Goal: Information Seeking & Learning: Learn about a topic

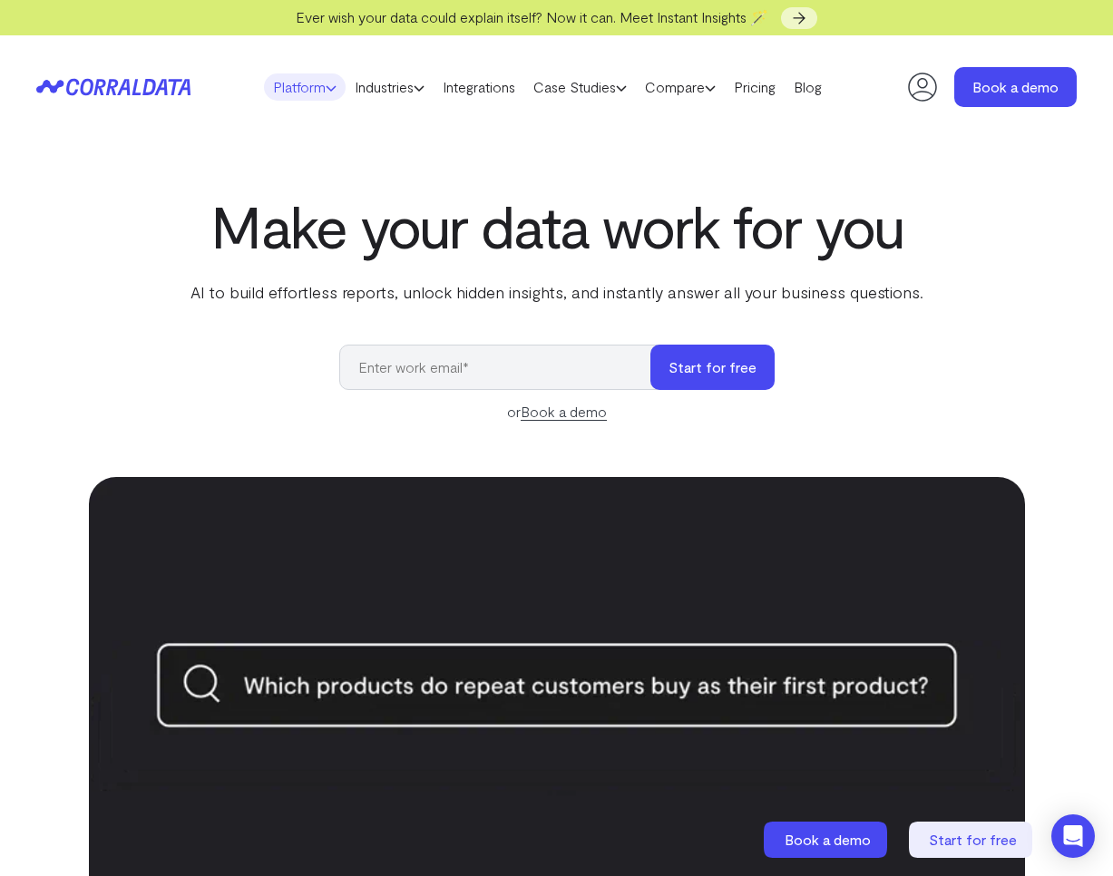
click at [285, 82] on link "Platform" at bounding box center [305, 86] width 82 height 27
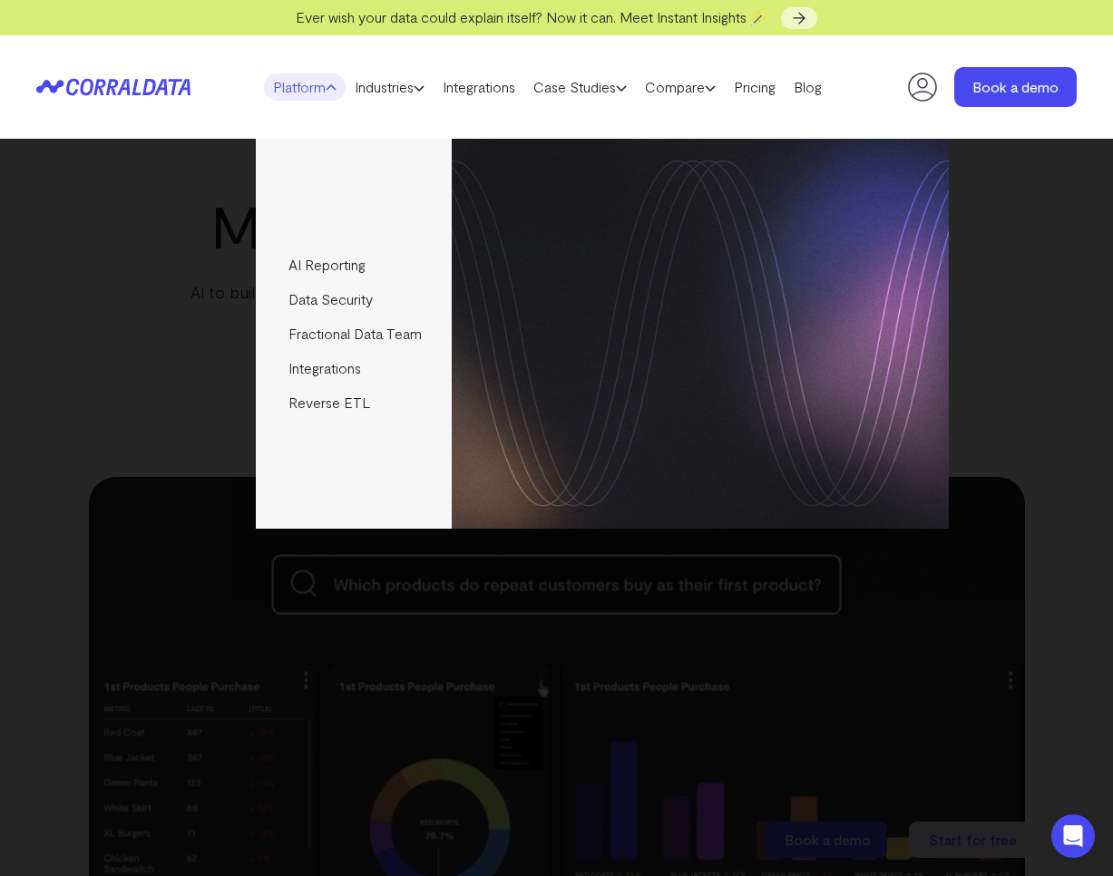
click at [285, 82] on link "Platform" at bounding box center [305, 86] width 82 height 27
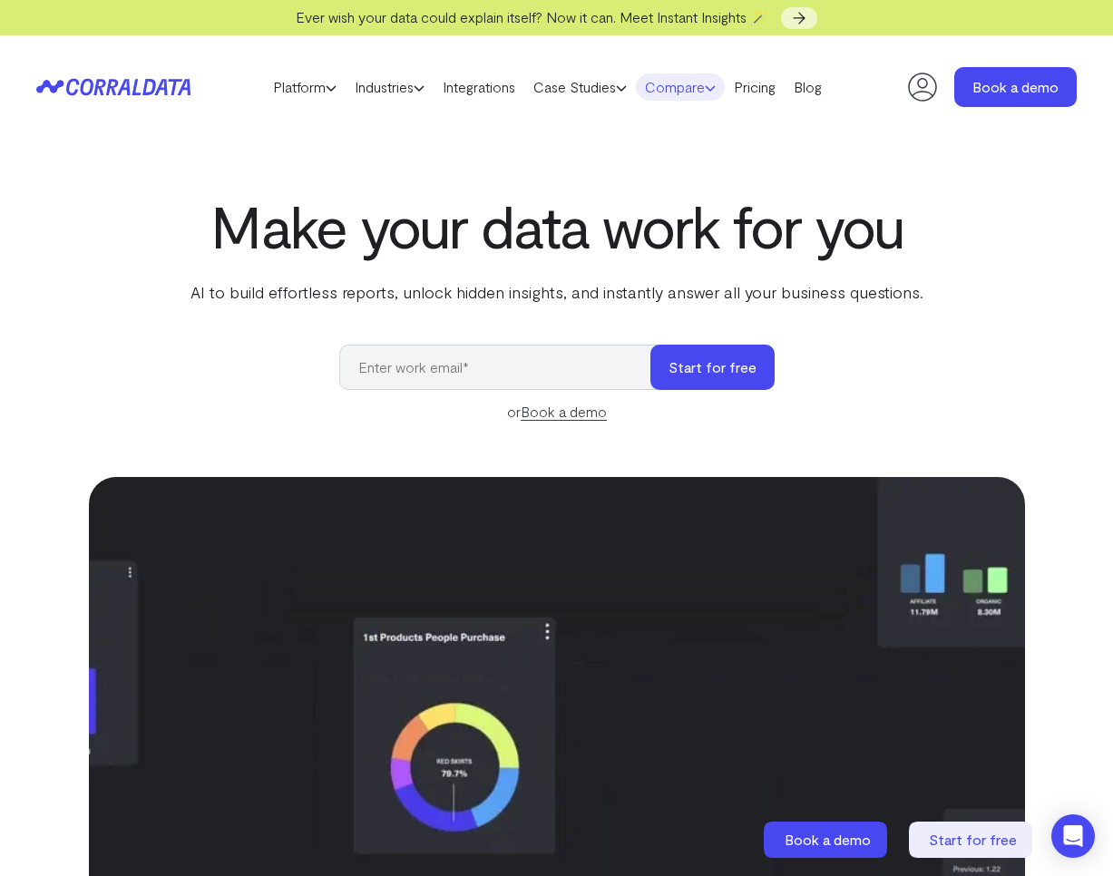
click at [676, 87] on link "Compare" at bounding box center [680, 86] width 89 height 27
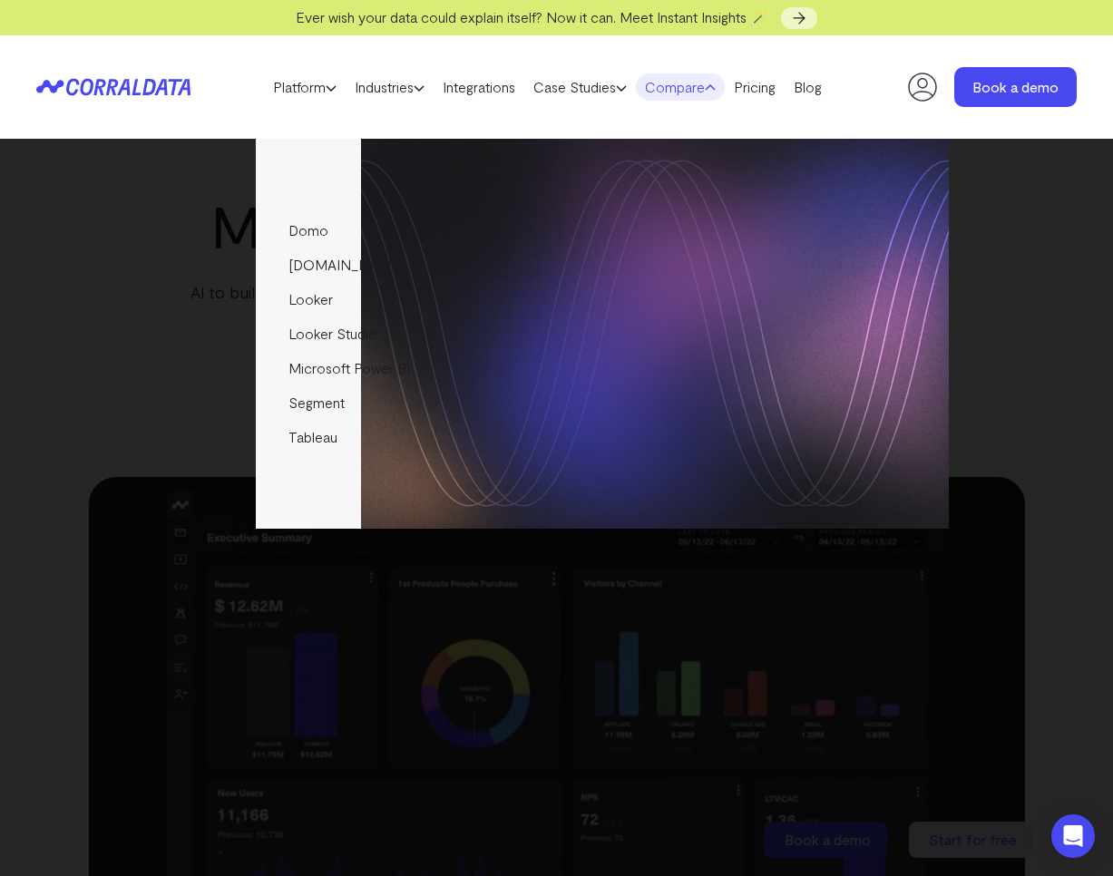
click at [676, 87] on link "Compare" at bounding box center [680, 86] width 89 height 27
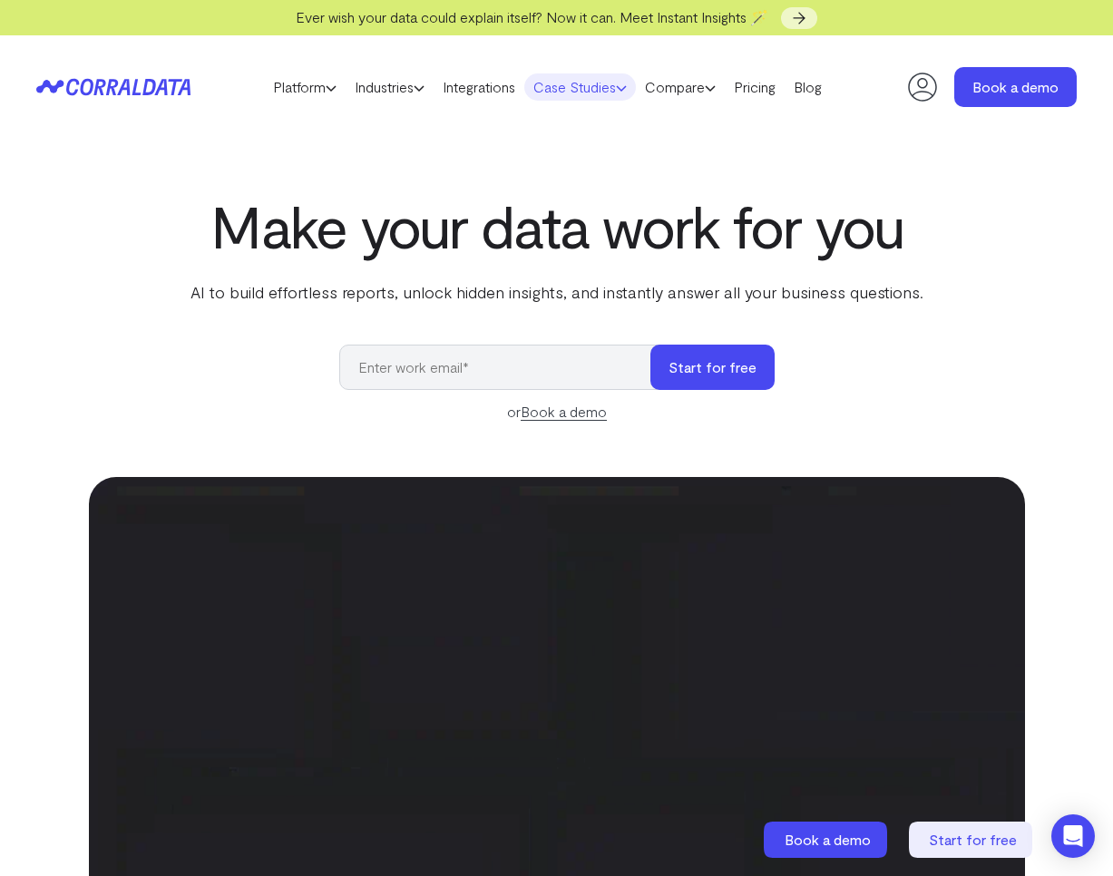
click at [590, 87] on link "Case Studies" at bounding box center [580, 86] width 112 height 27
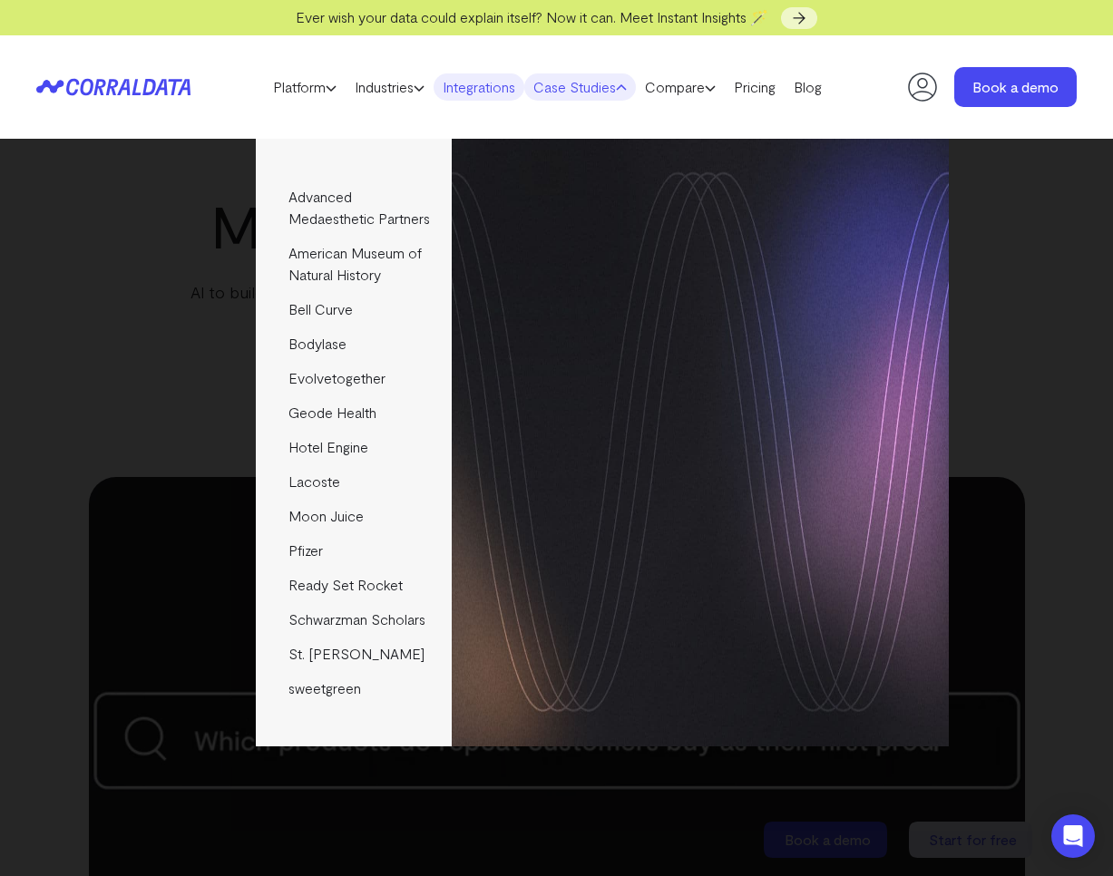
click at [514, 87] on link "Integrations" at bounding box center [479, 86] width 91 height 27
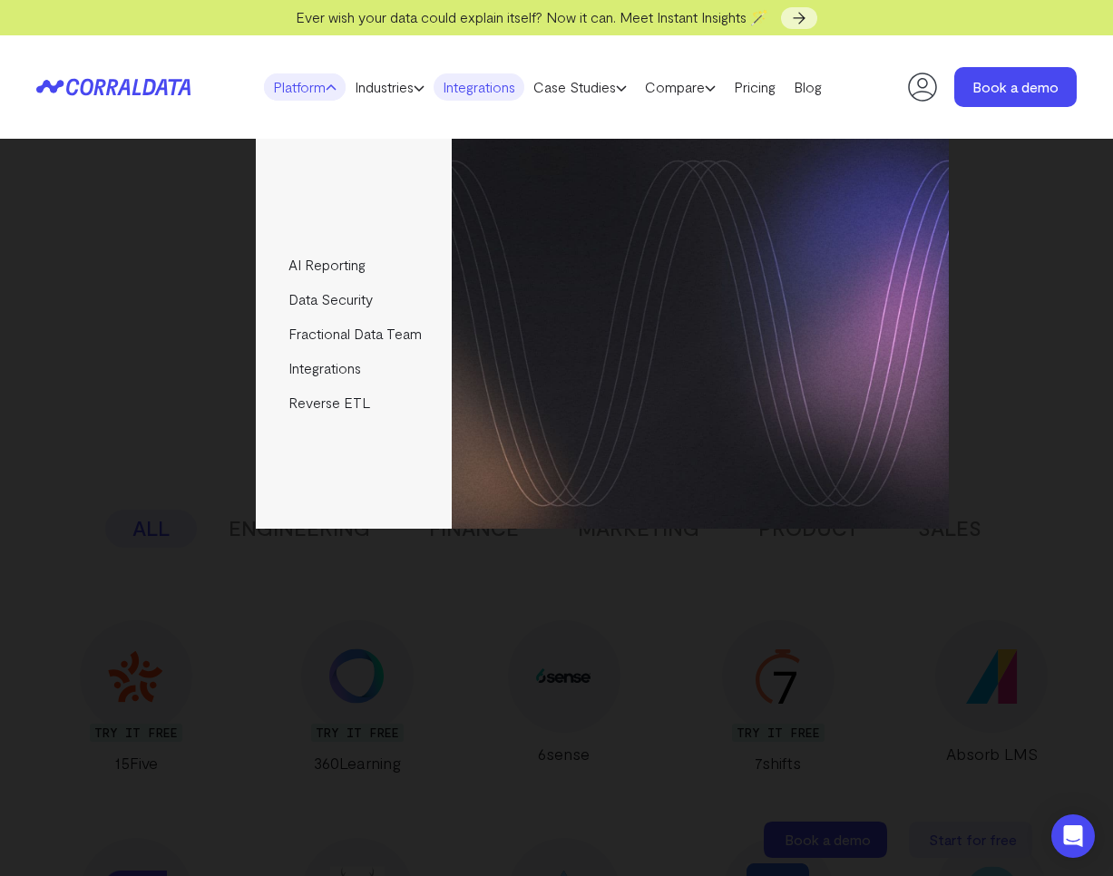
click at [282, 89] on link "Platform" at bounding box center [305, 86] width 82 height 27
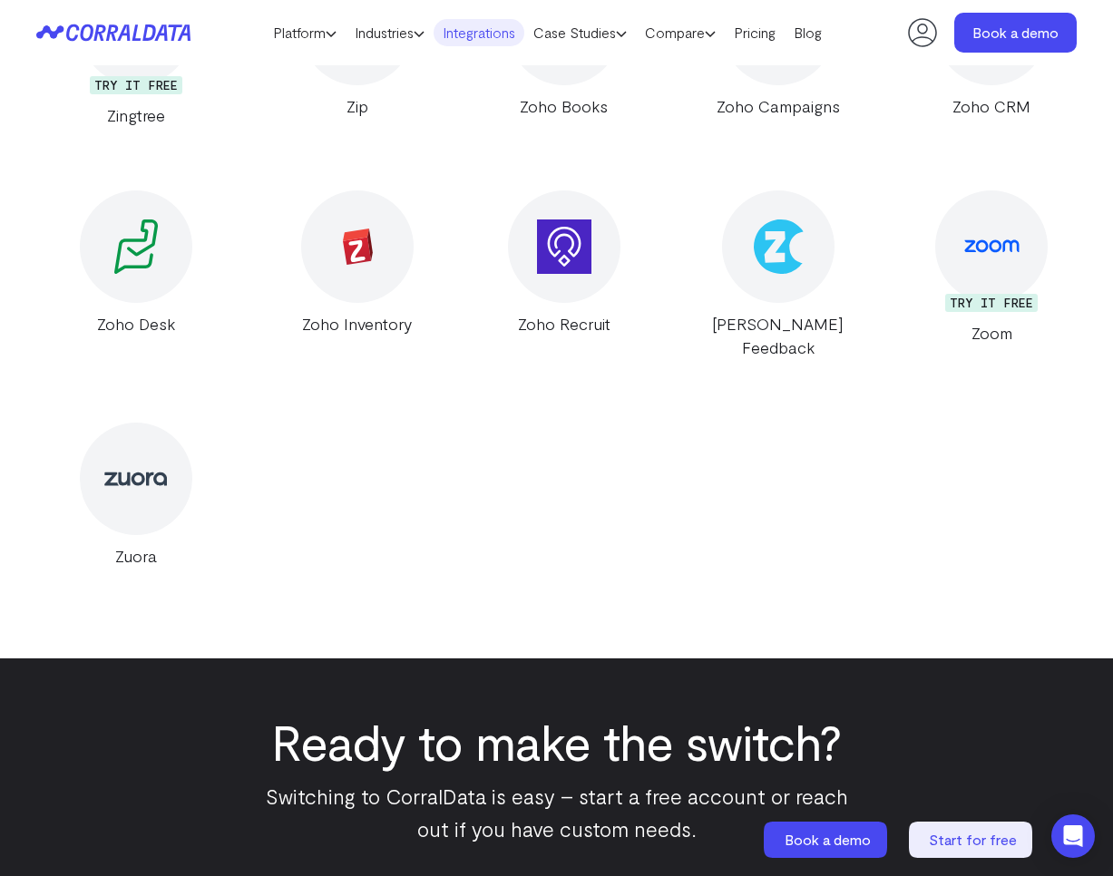
scroll to position [38933, 0]
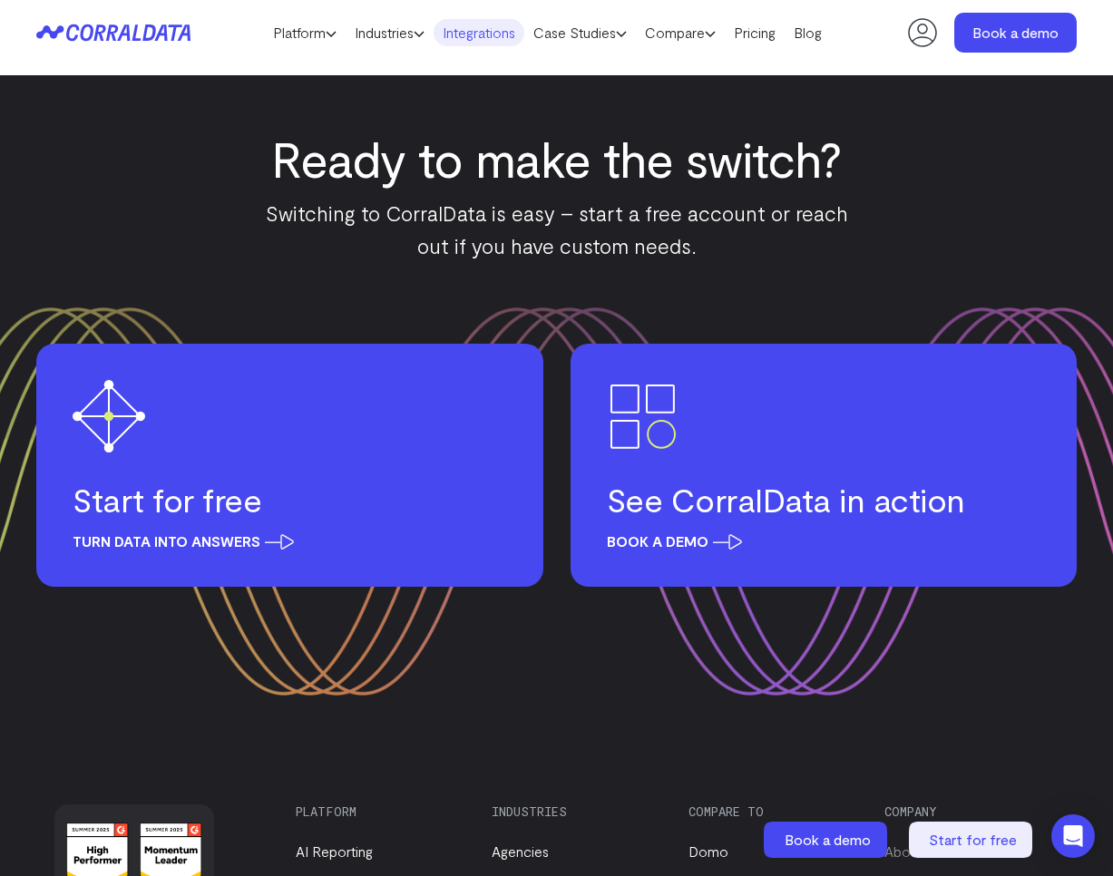
click at [912, 843] on link "About Us" at bounding box center [913, 851] width 58 height 17
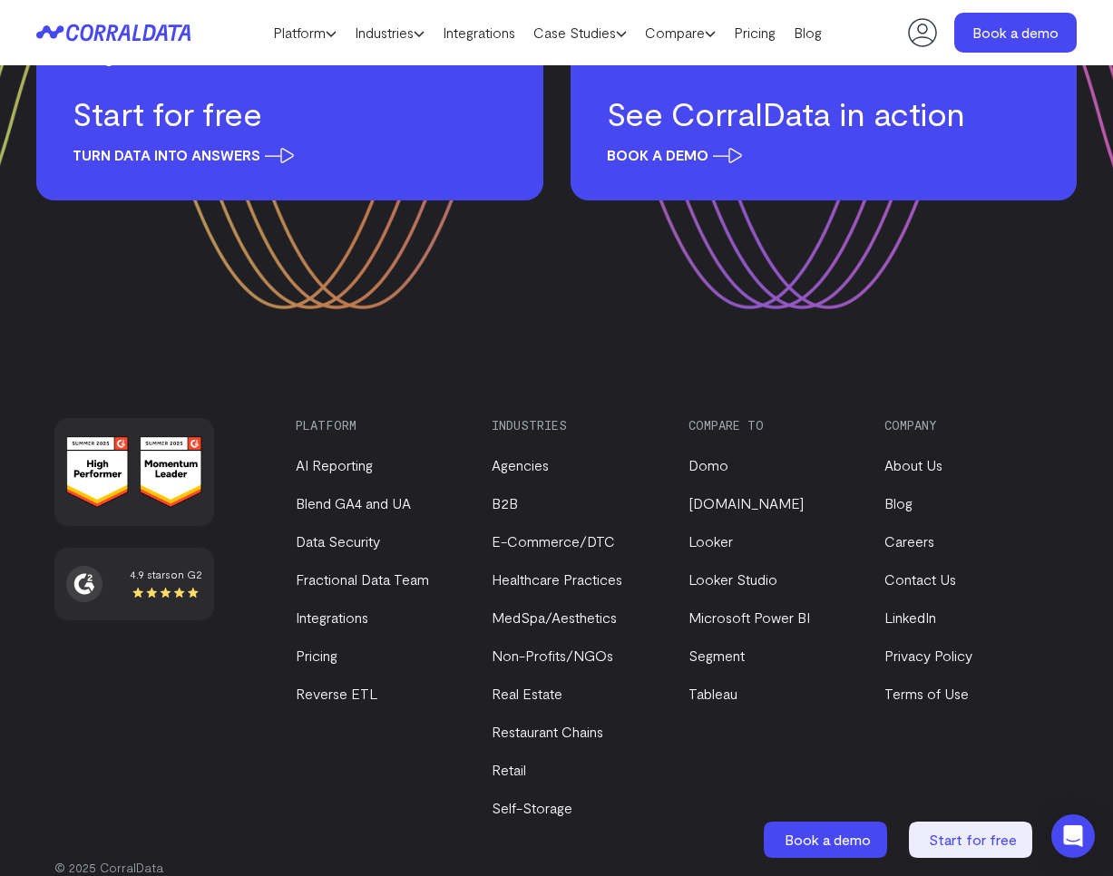
scroll to position [1920, 0]
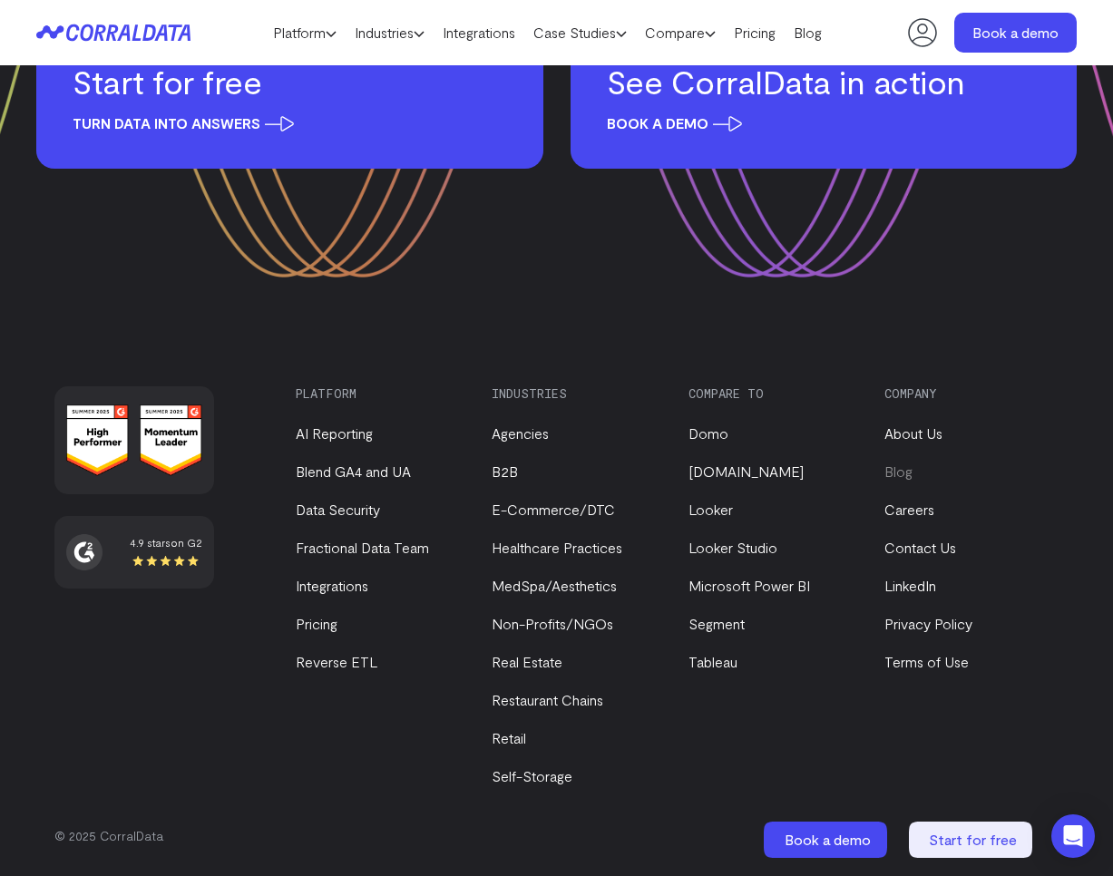
click at [899, 471] on link "Blog" at bounding box center [898, 471] width 28 height 17
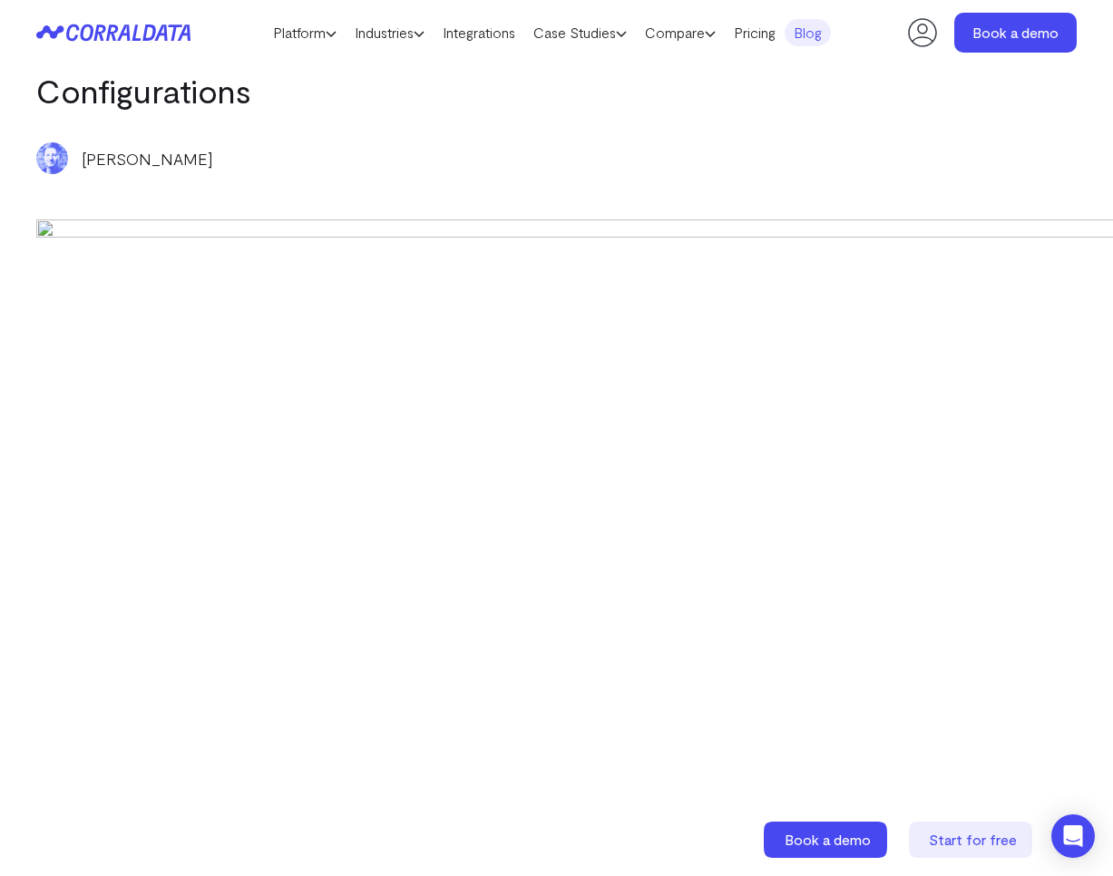
scroll to position [5573, 0]
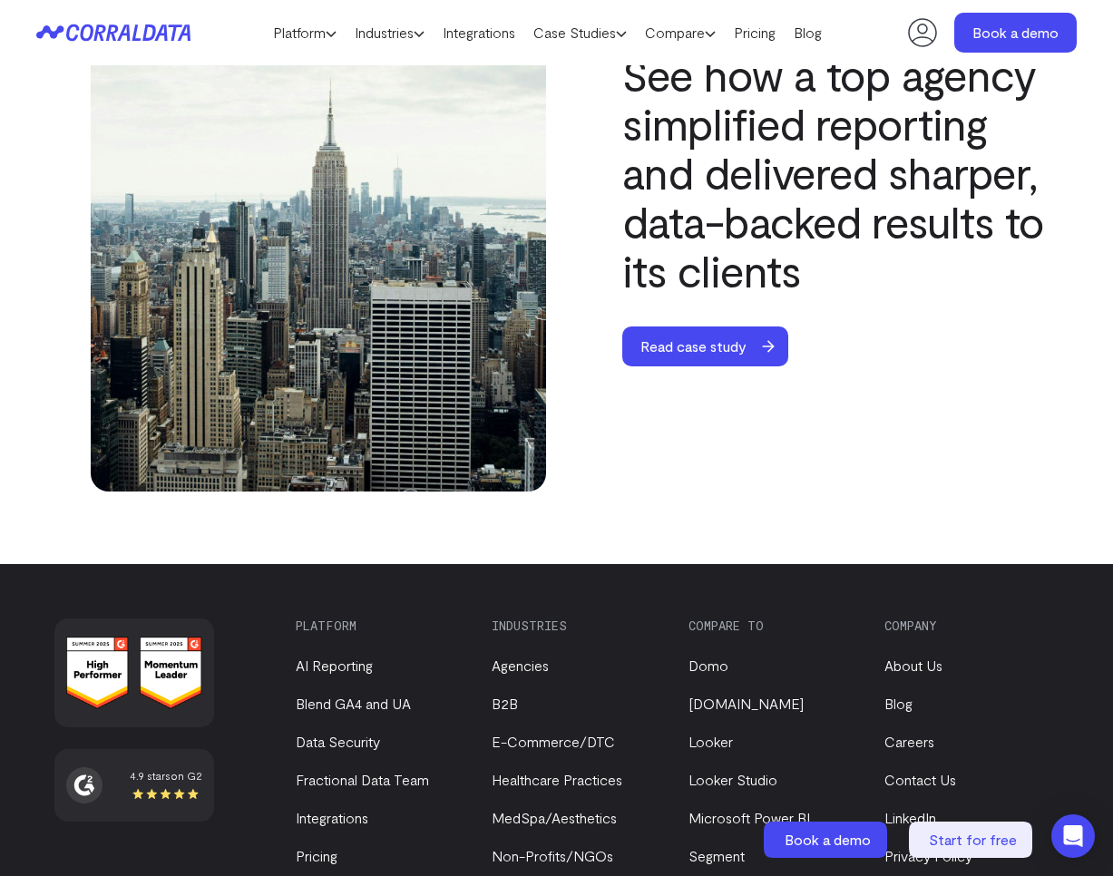
scroll to position [6401, 0]
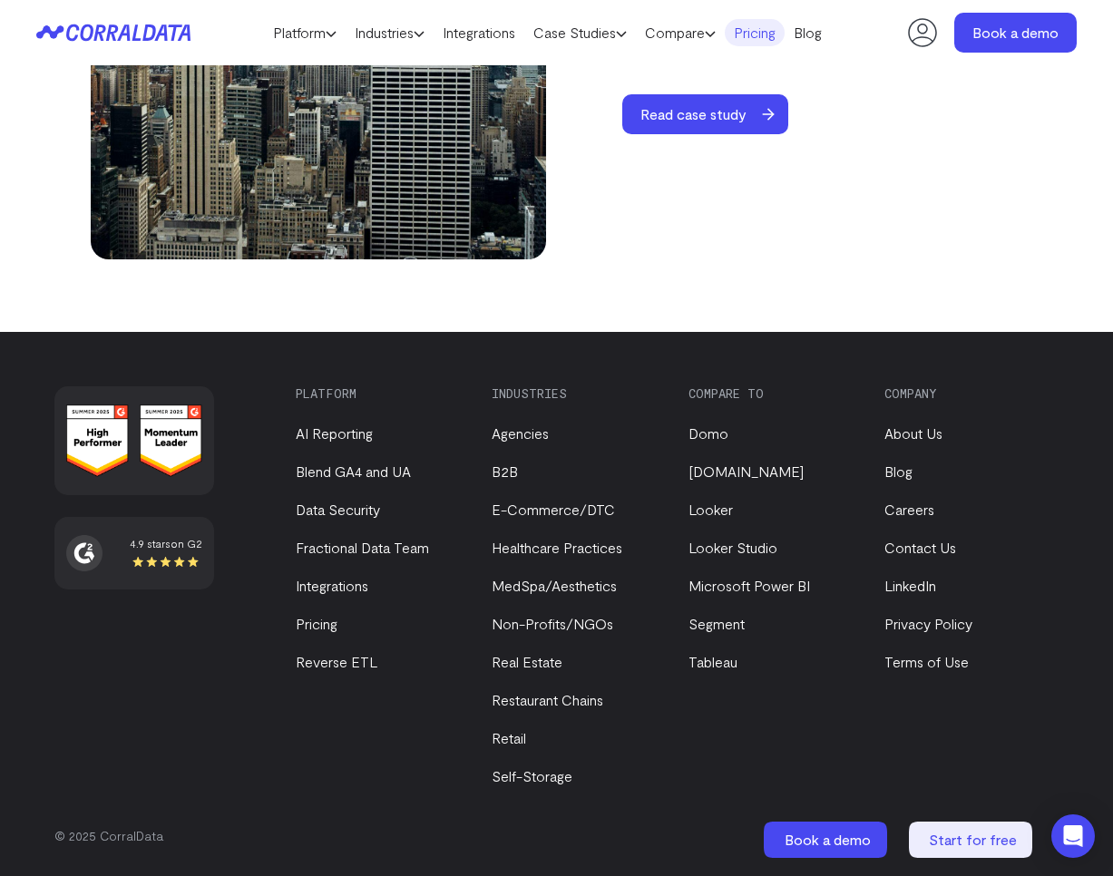
click at [759, 41] on link "Pricing" at bounding box center [755, 32] width 60 height 27
